Goal: Task Accomplishment & Management: Use online tool/utility

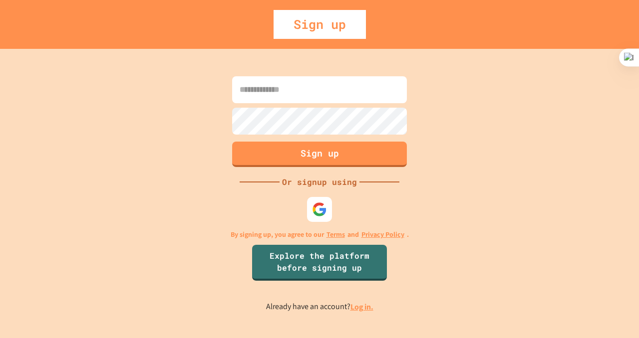
click at [300, 95] on input at bounding box center [319, 89] width 175 height 27
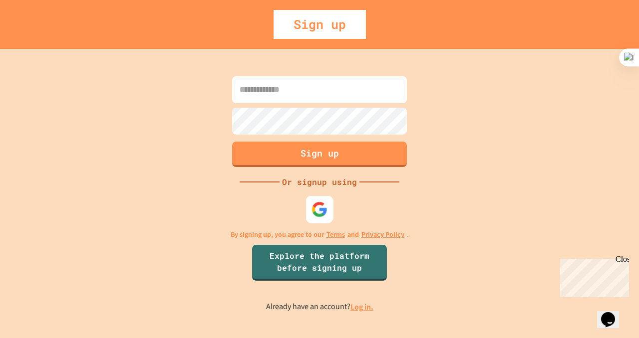
click at [319, 213] on img at bounding box center [319, 210] width 16 height 16
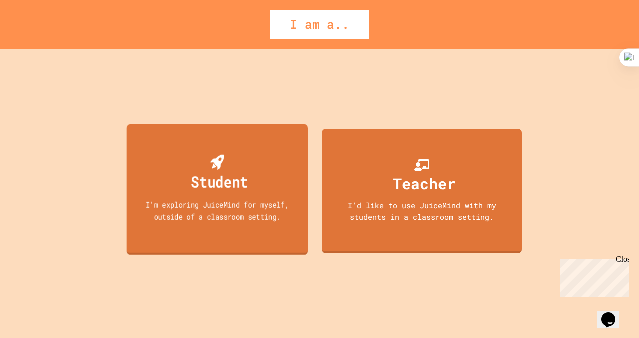
click at [281, 167] on div "Student I'm exploring JuiceMind for myself, outside of a classroom setting." at bounding box center [217, 189] width 181 height 131
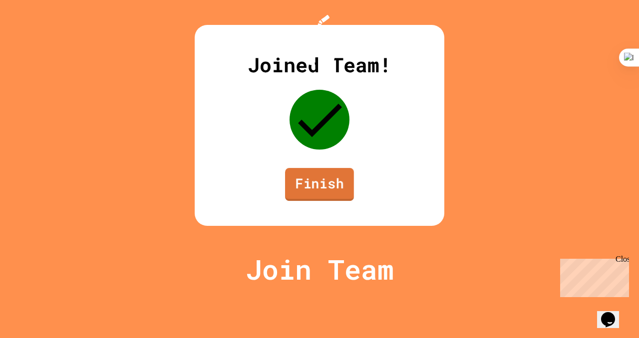
click at [336, 201] on link "Finish" at bounding box center [319, 184] width 69 height 33
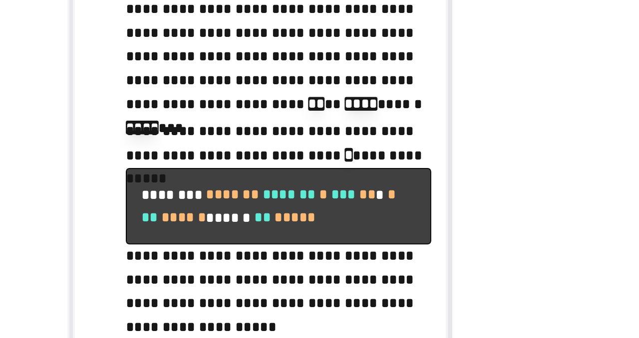
scroll to position [53, 0]
